Goal: Transaction & Acquisition: Purchase product/service

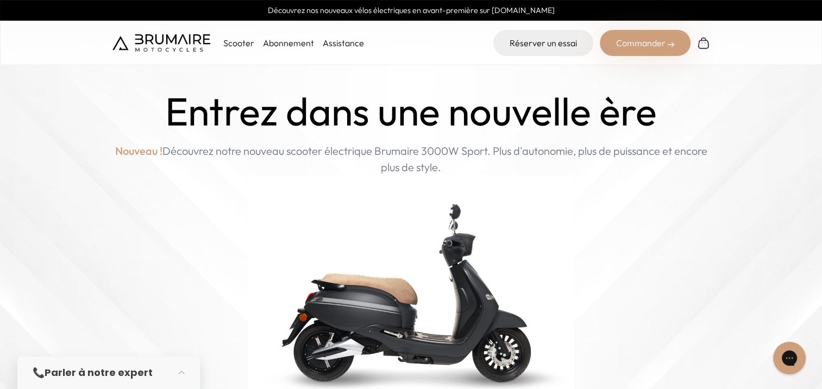
click at [243, 41] on p "Scooter" at bounding box center [238, 42] width 31 height 13
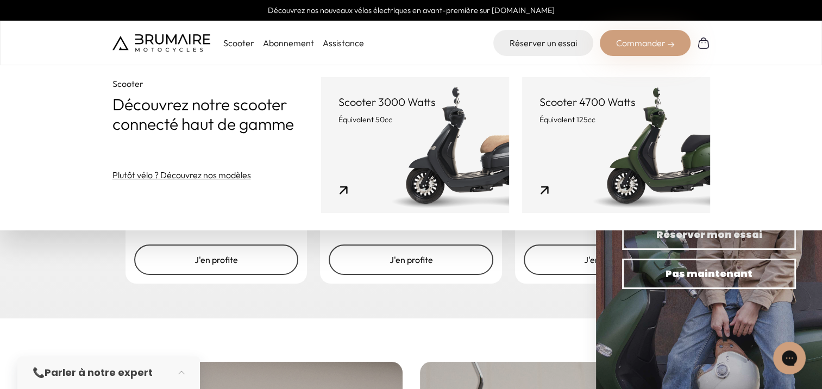
scroll to position [1720, 0]
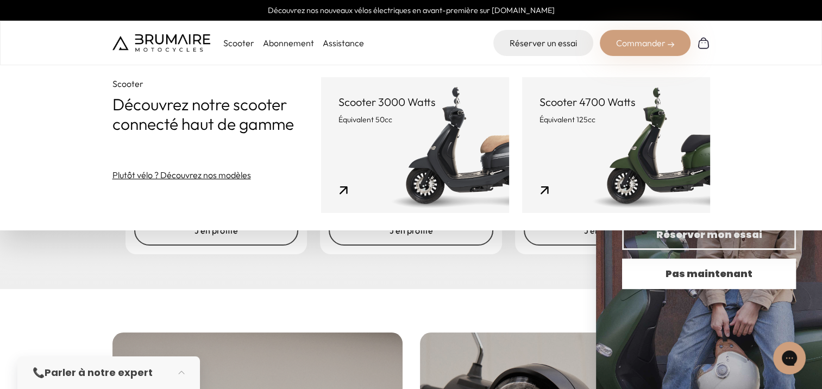
click at [710, 268] on span "Pas maintenant" at bounding box center [709, 273] width 136 height 15
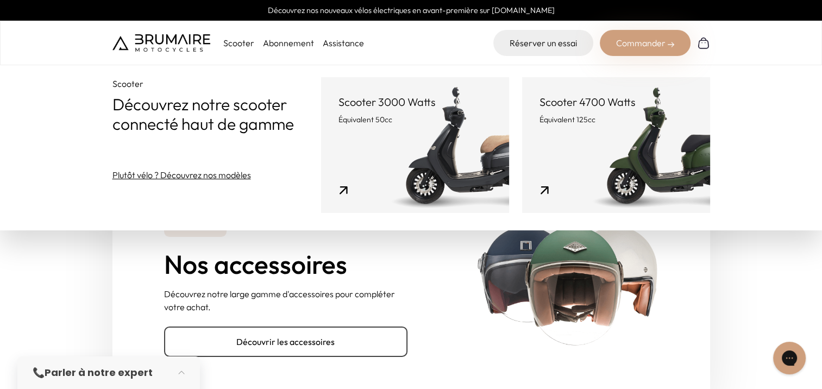
scroll to position [3349, 0]
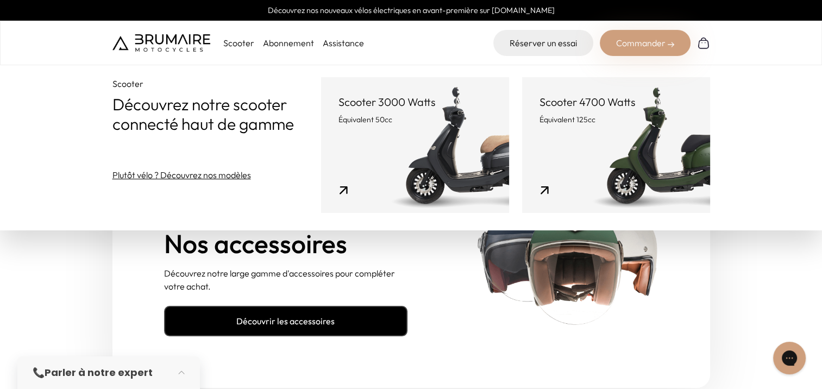
click at [289, 307] on link "Découvrir les accessoires" at bounding box center [285, 321] width 243 height 30
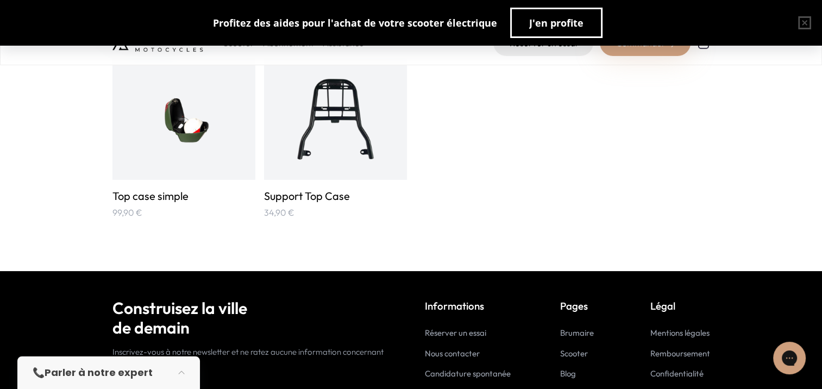
scroll to position [1901, 0]
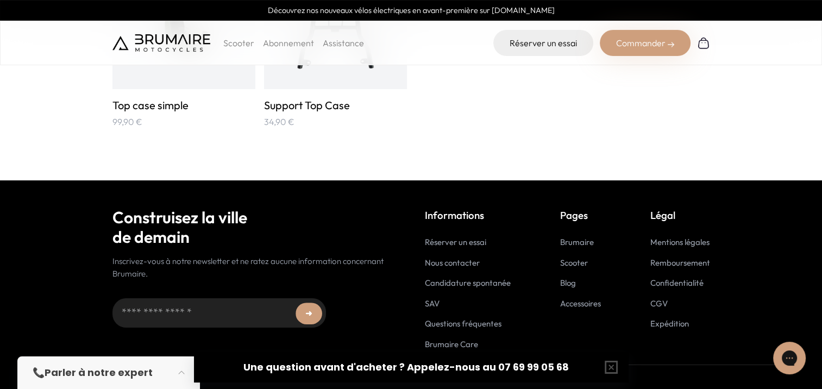
click at [451, 263] on link "Nous contacter" at bounding box center [452, 262] width 55 height 10
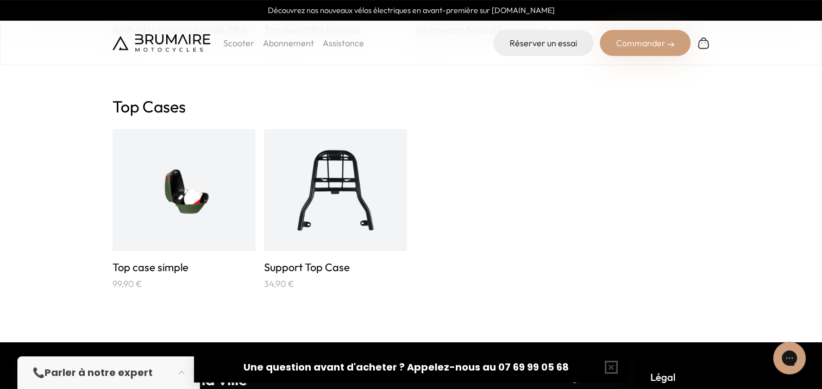
scroll to position [1720, 0]
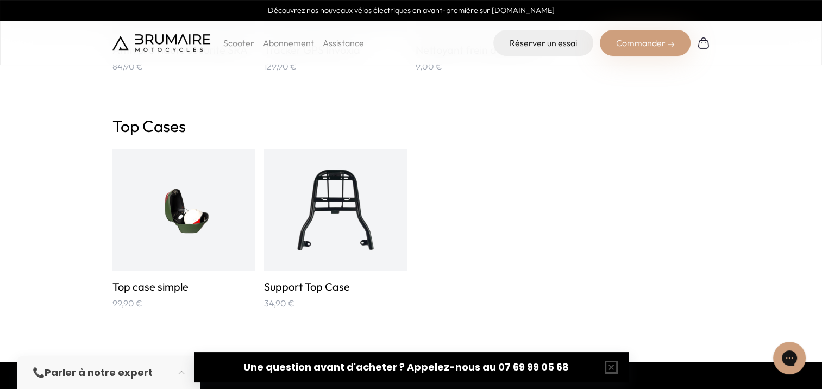
click at [338, 203] on img at bounding box center [335, 210] width 96 height 96
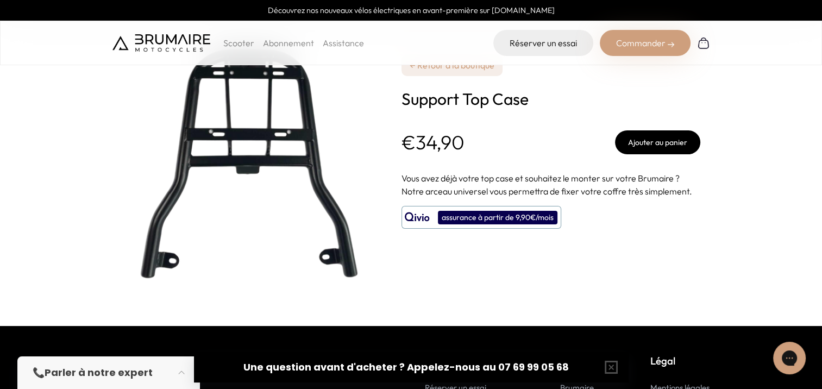
click at [669, 140] on button "Ajouter au panier" at bounding box center [657, 142] width 85 height 24
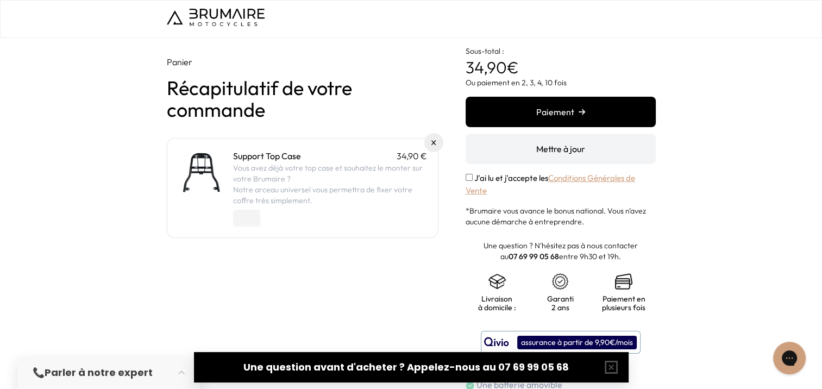
click at [799, 388] on div at bounding box center [411, 389] width 822 height 0
